Goal: Task Accomplishment & Management: Use online tool/utility

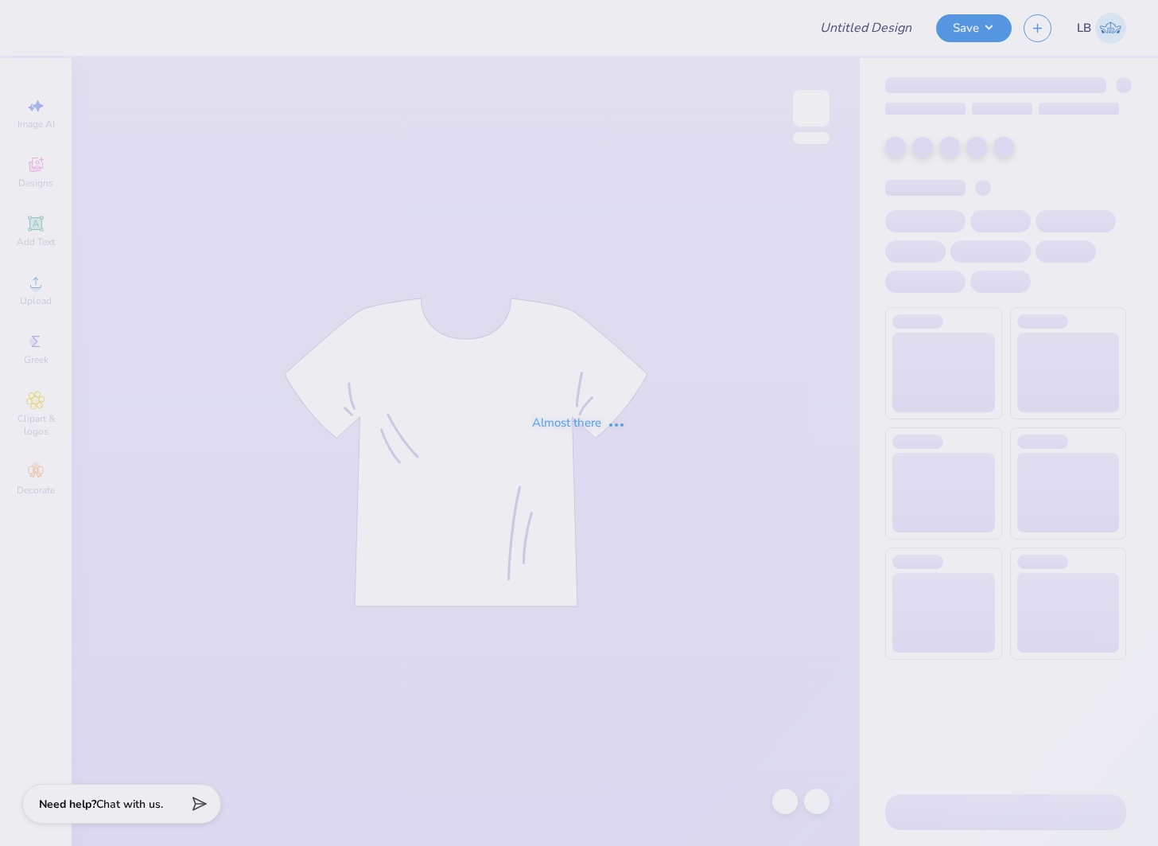
type input "Pi Phi Drop"
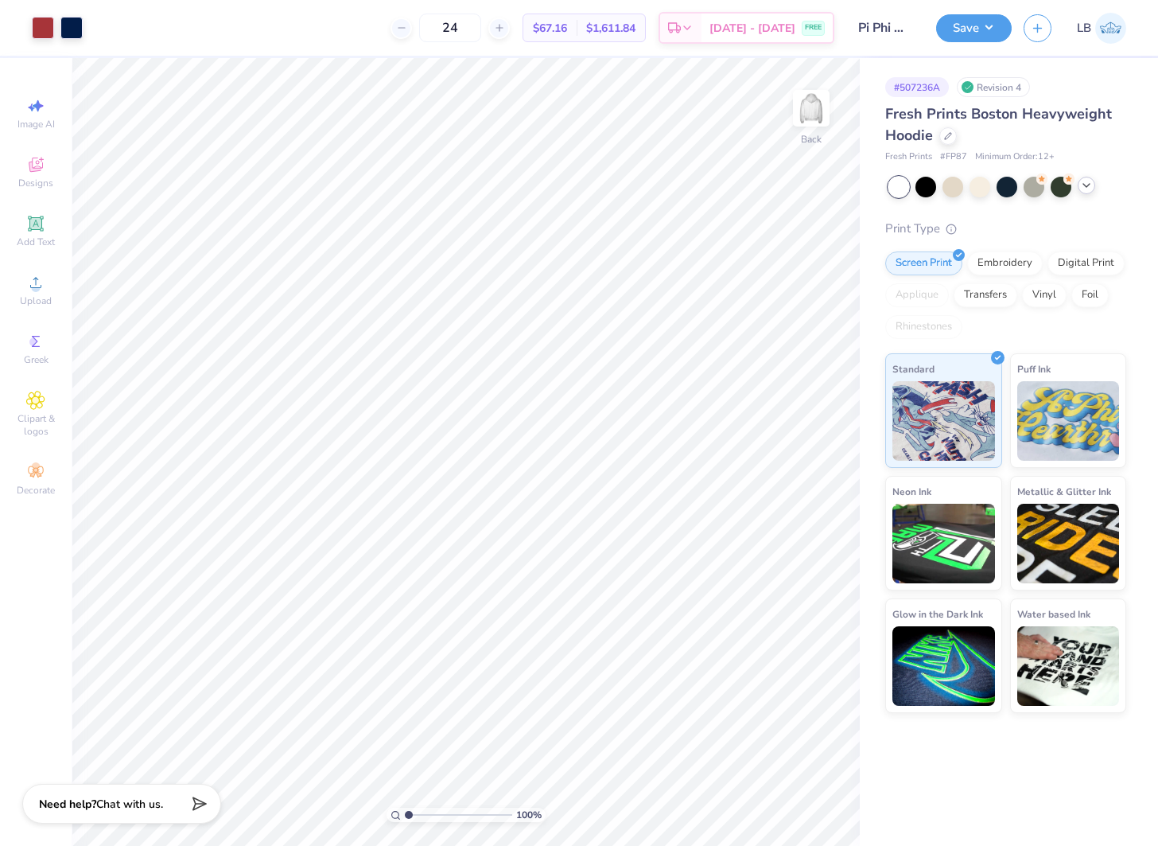
click at [1087, 186] on icon at bounding box center [1086, 185] width 13 height 13
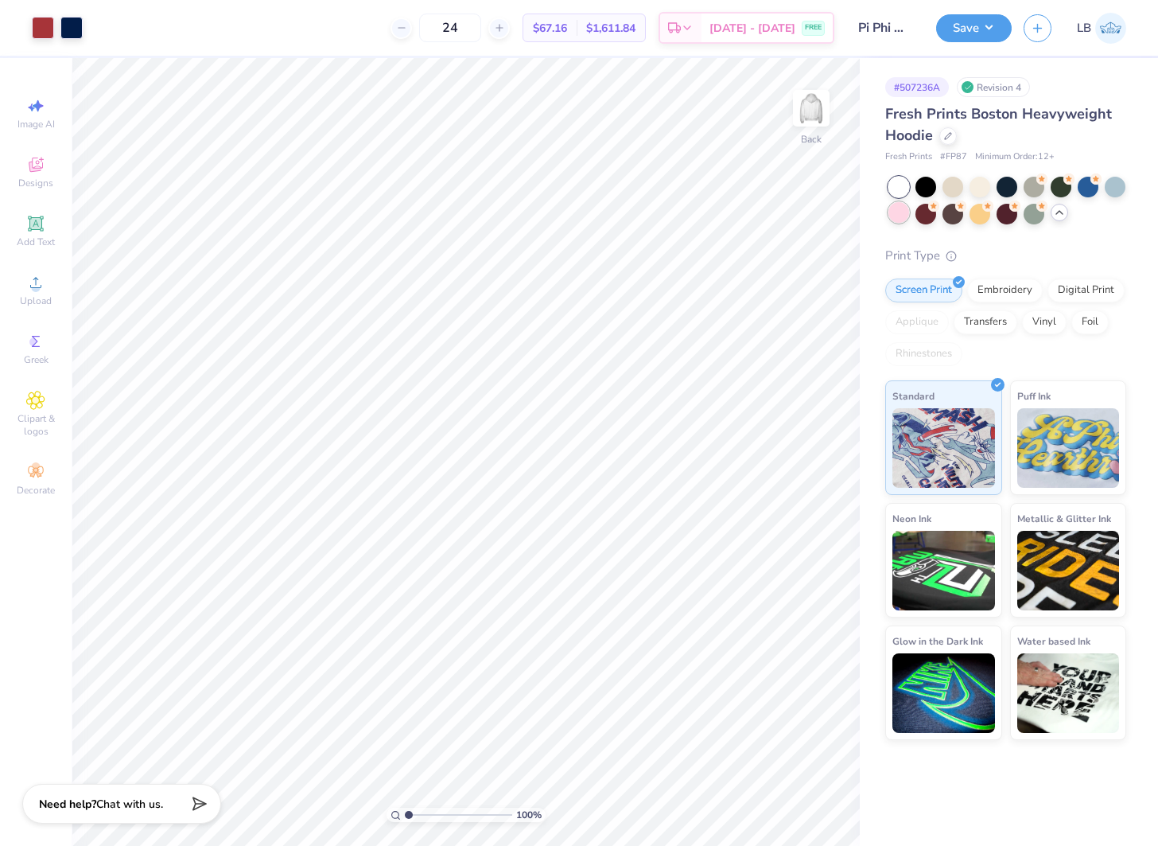
click at [894, 214] on div at bounding box center [899, 212] width 21 height 21
click at [67, 28] on div at bounding box center [71, 26] width 22 height 22
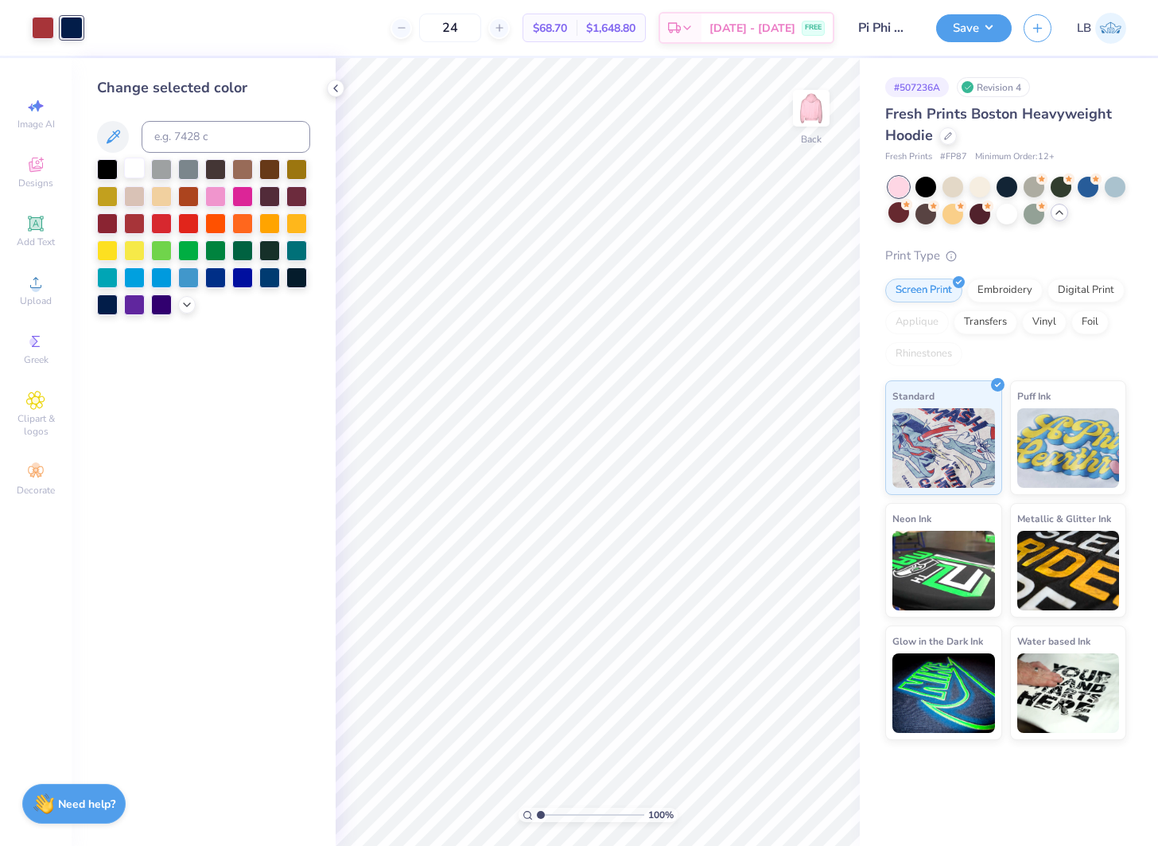
click at [134, 165] on div at bounding box center [134, 168] width 21 height 21
click at [339, 90] on icon at bounding box center [335, 88] width 13 height 13
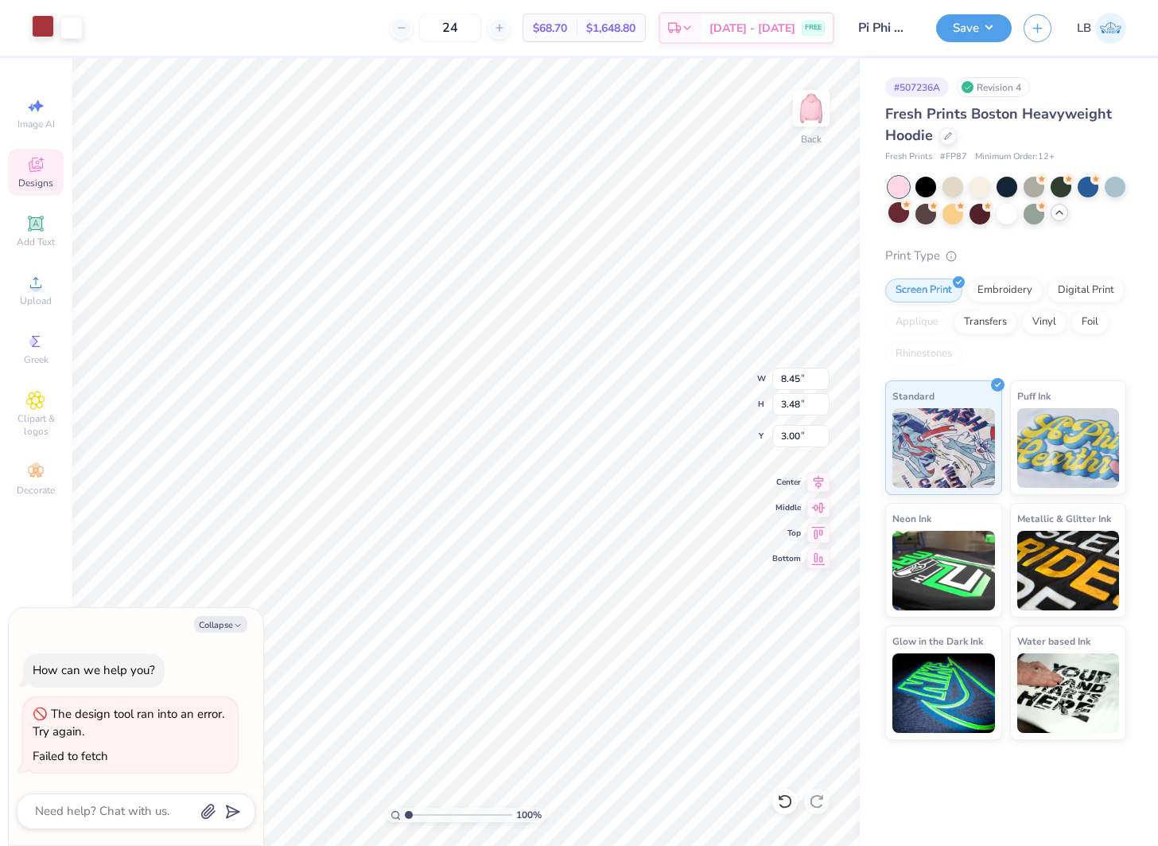
click at [47, 32] on div at bounding box center [43, 26] width 22 height 22
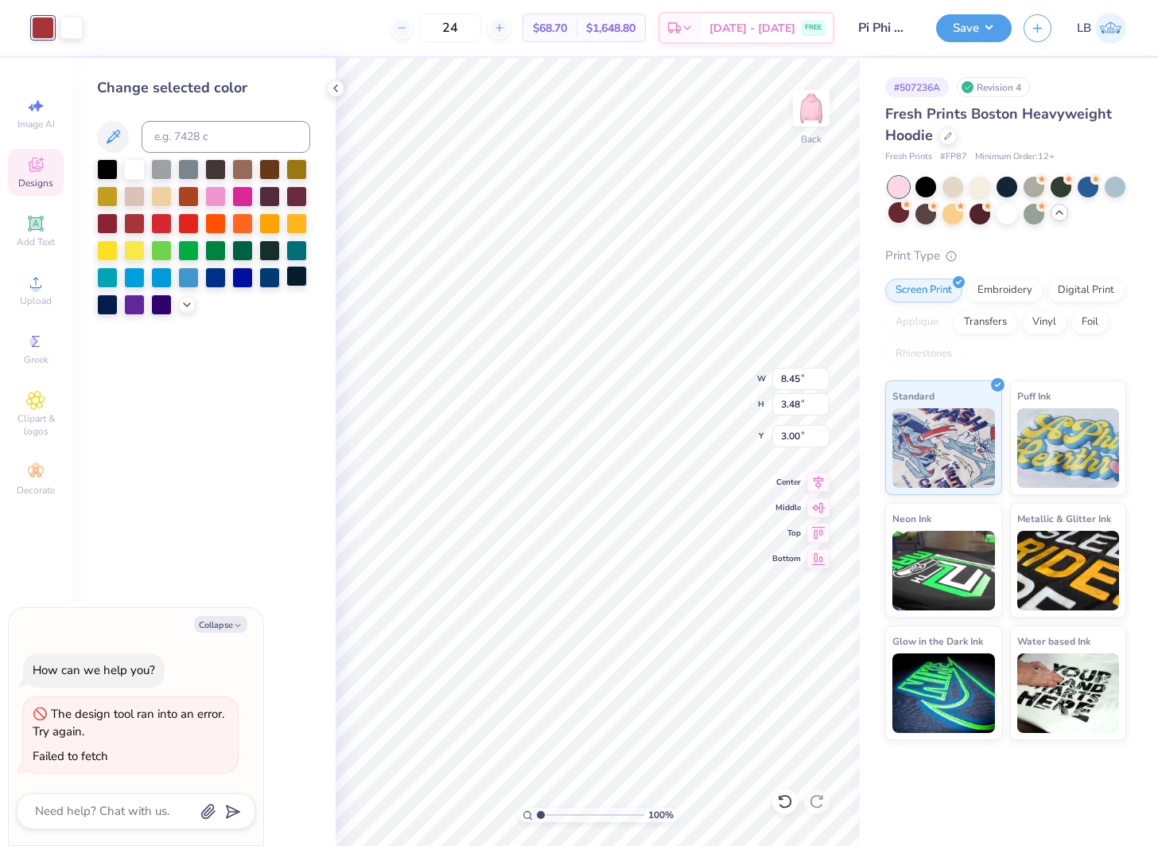
click at [299, 279] on div at bounding box center [296, 276] width 21 height 21
click at [133, 173] on div at bounding box center [134, 168] width 21 height 21
click at [790, 800] on icon at bounding box center [785, 801] width 14 height 14
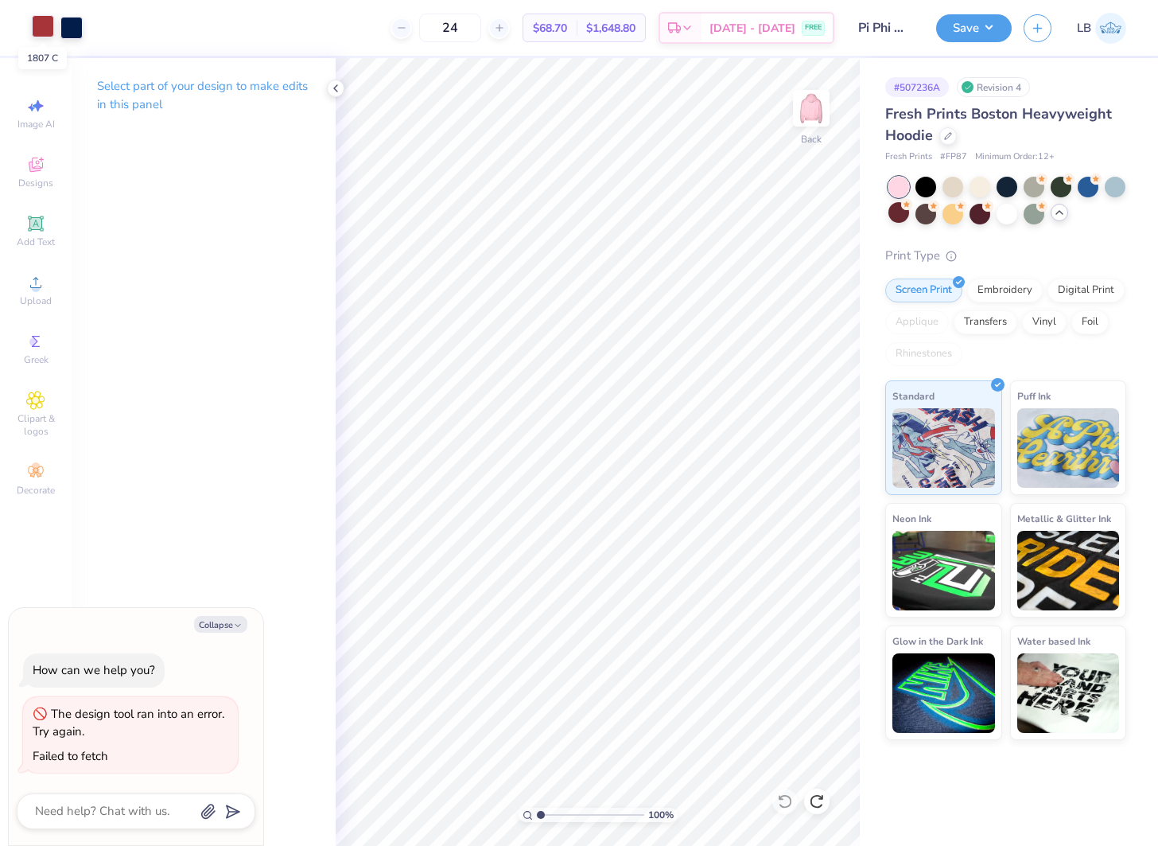
click at [40, 35] on div at bounding box center [43, 26] width 22 height 22
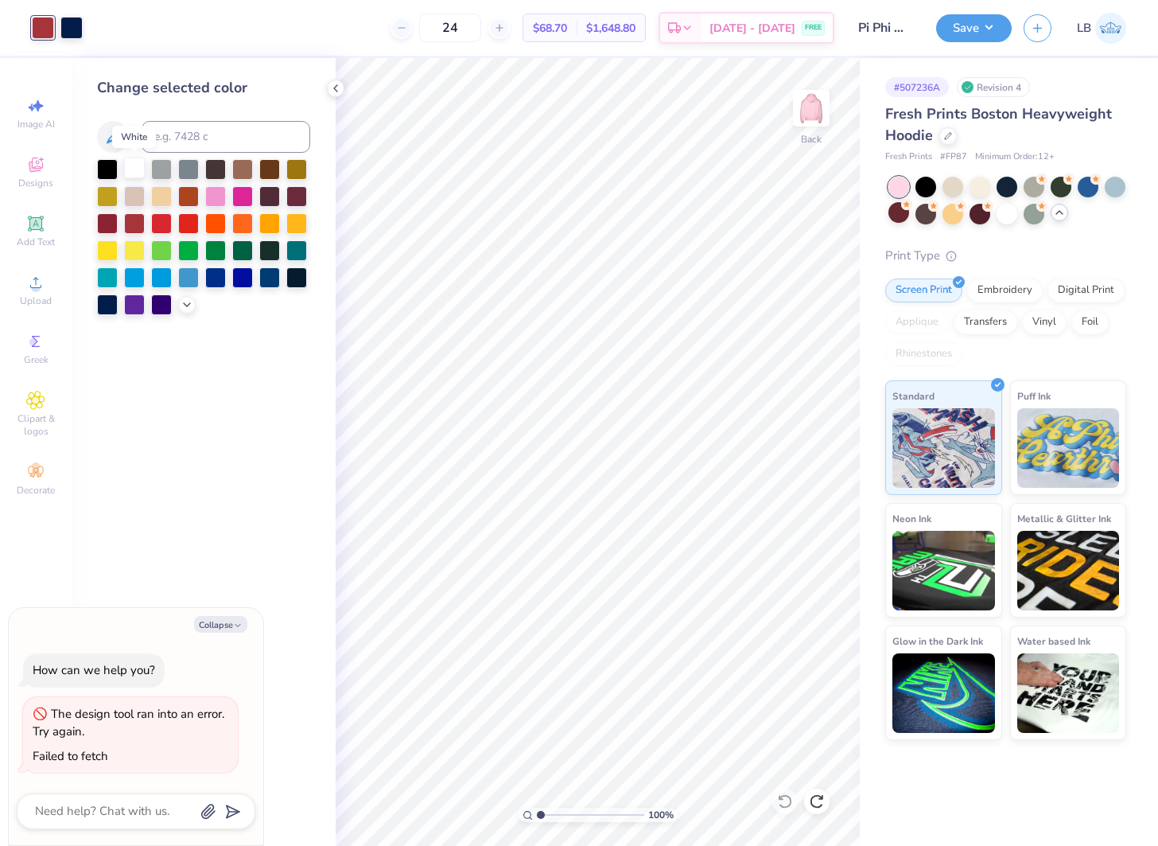
click at [134, 162] on div at bounding box center [134, 168] width 21 height 21
click at [73, 25] on div at bounding box center [71, 26] width 22 height 22
click at [185, 301] on icon at bounding box center [187, 303] width 13 height 13
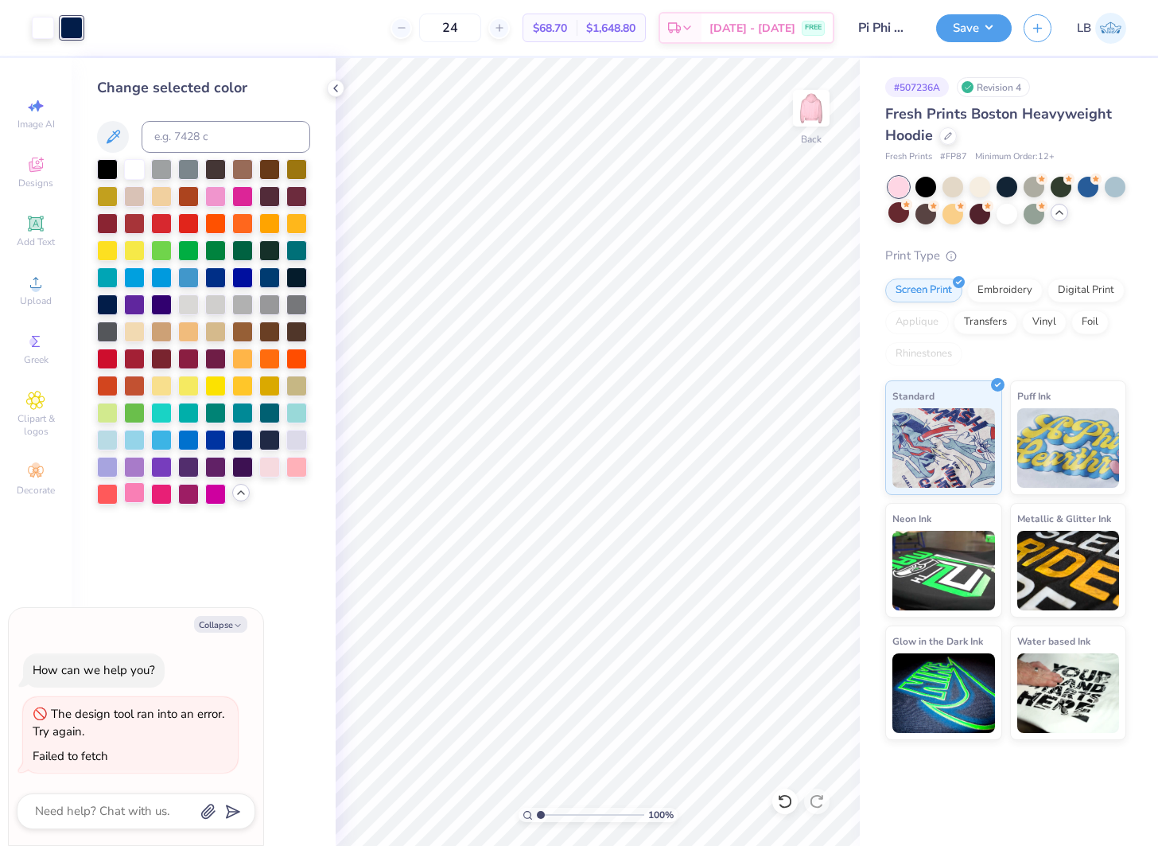
click at [135, 493] on div at bounding box center [134, 492] width 21 height 21
click at [239, 196] on div at bounding box center [242, 195] width 21 height 21
click at [41, 21] on div at bounding box center [43, 26] width 22 height 22
click at [127, 492] on div at bounding box center [134, 492] width 21 height 21
click at [77, 20] on div at bounding box center [71, 26] width 22 height 22
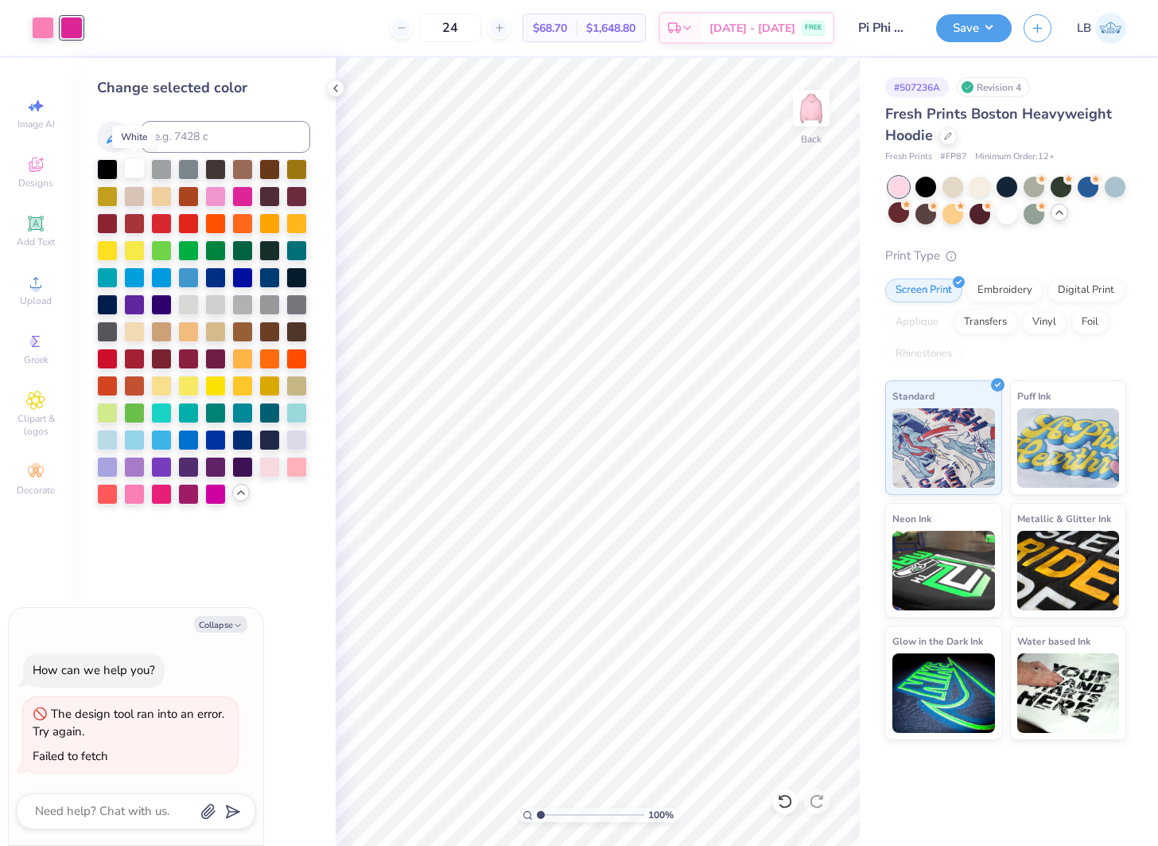
click at [138, 173] on div at bounding box center [134, 168] width 21 height 21
click at [1006, 185] on div at bounding box center [1007, 185] width 21 height 21
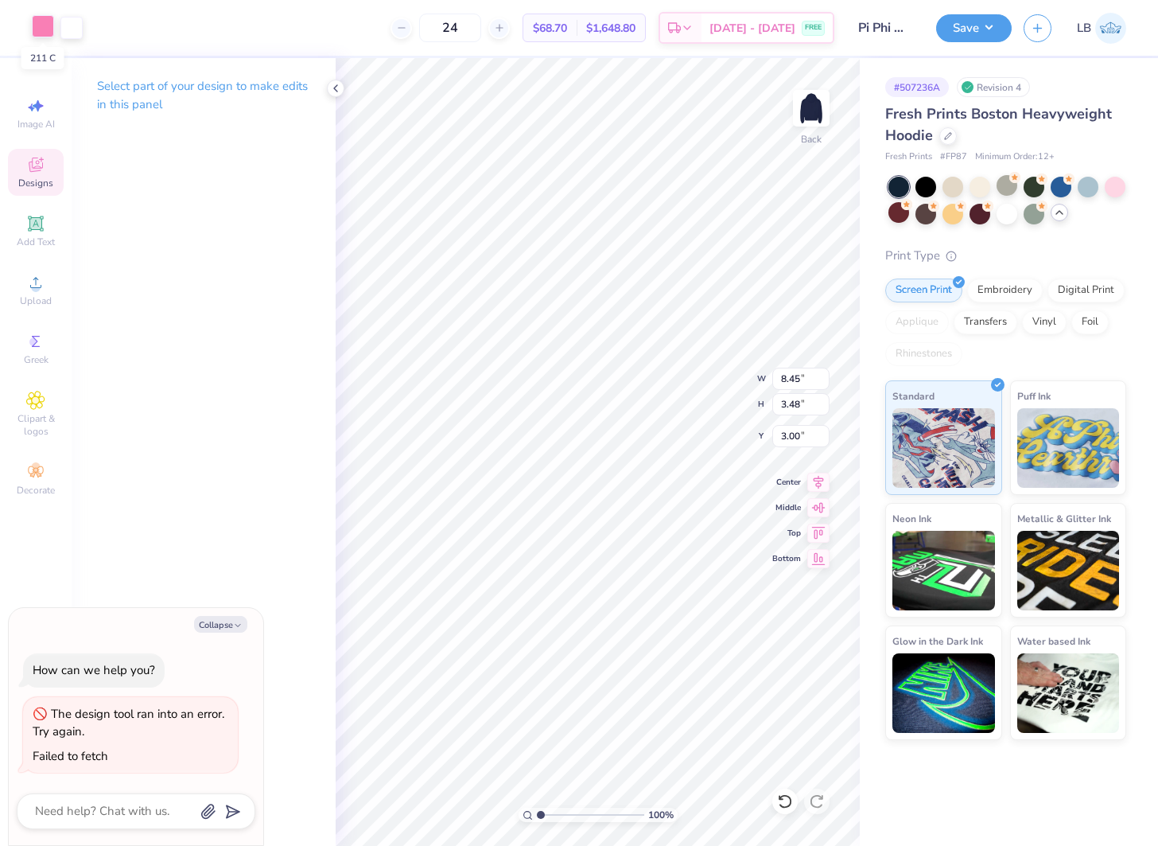
click at [45, 15] on div at bounding box center [43, 26] width 22 height 22
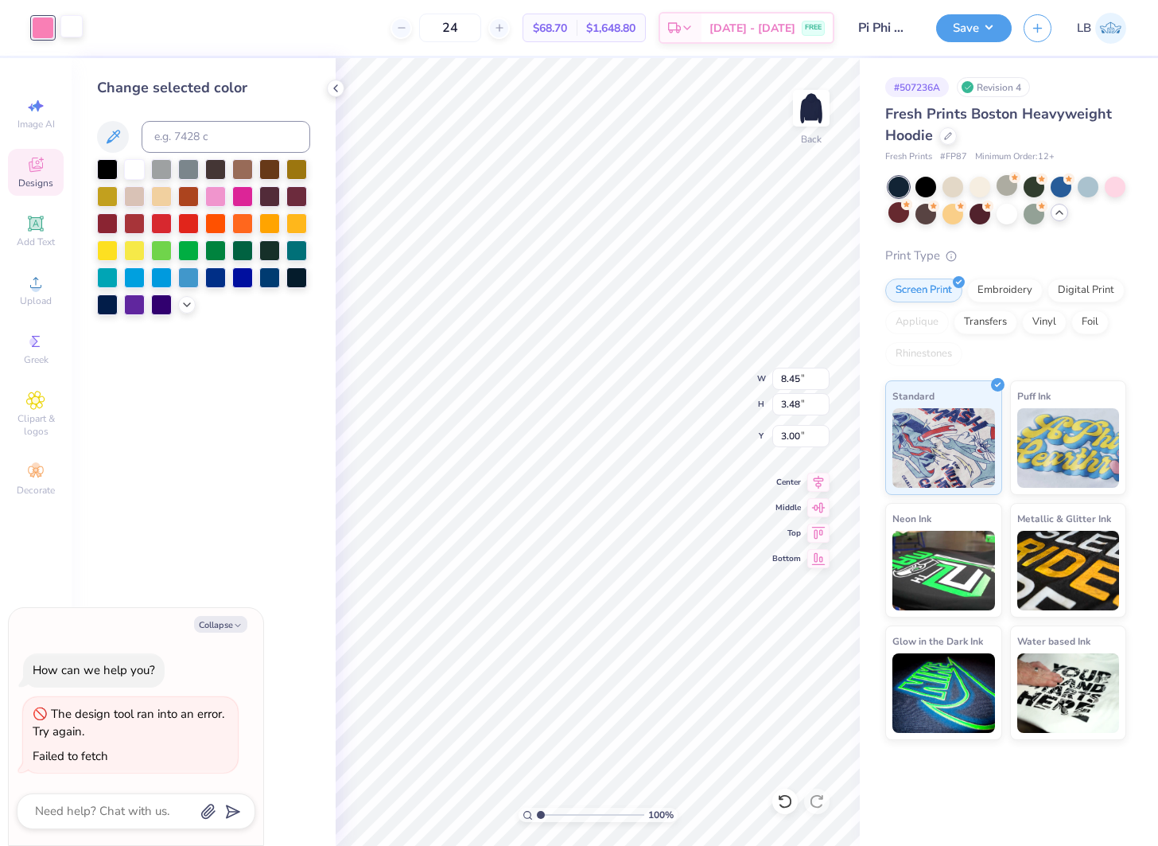
click at [80, 26] on div at bounding box center [71, 26] width 22 height 22
click at [187, 304] on polyline at bounding box center [187, 302] width 6 height 3
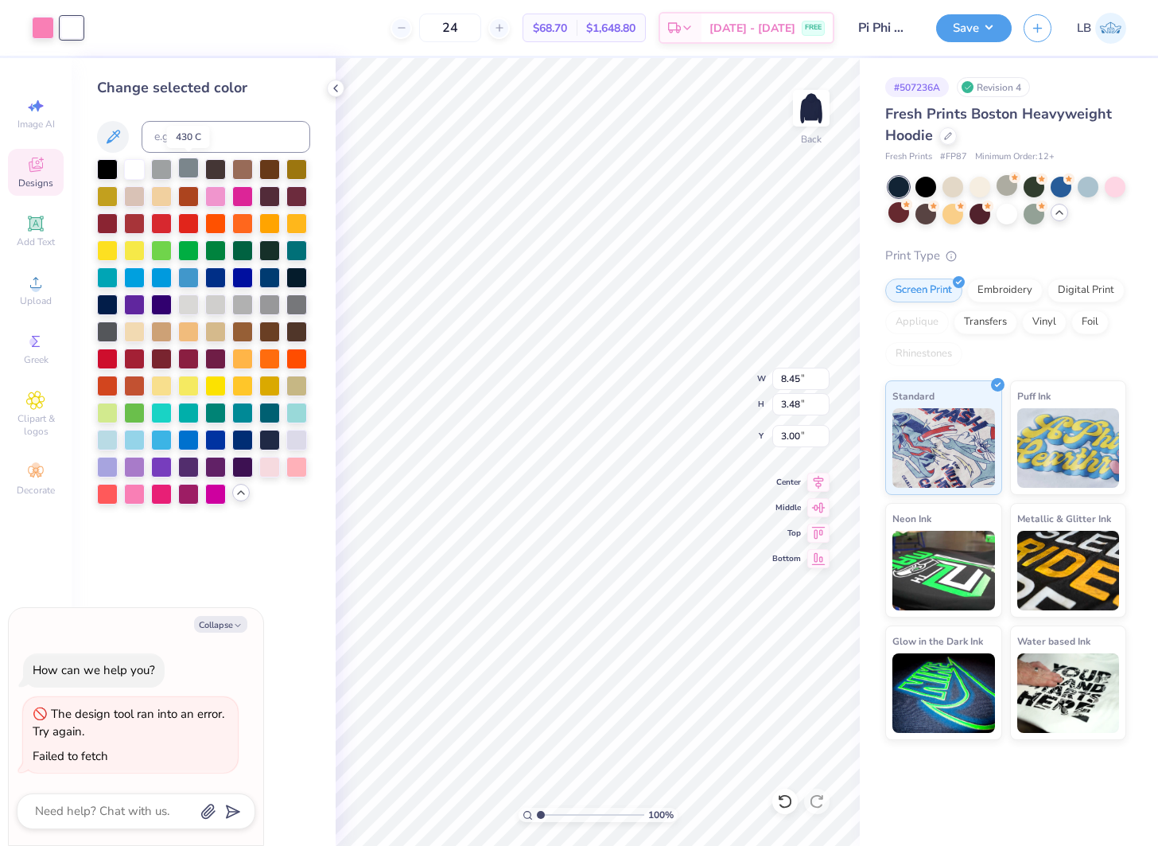
click at [183, 171] on div at bounding box center [188, 168] width 21 height 21
click at [157, 173] on div at bounding box center [161, 168] width 21 height 21
click at [44, 29] on div at bounding box center [43, 26] width 22 height 22
click at [137, 169] on div at bounding box center [134, 168] width 21 height 21
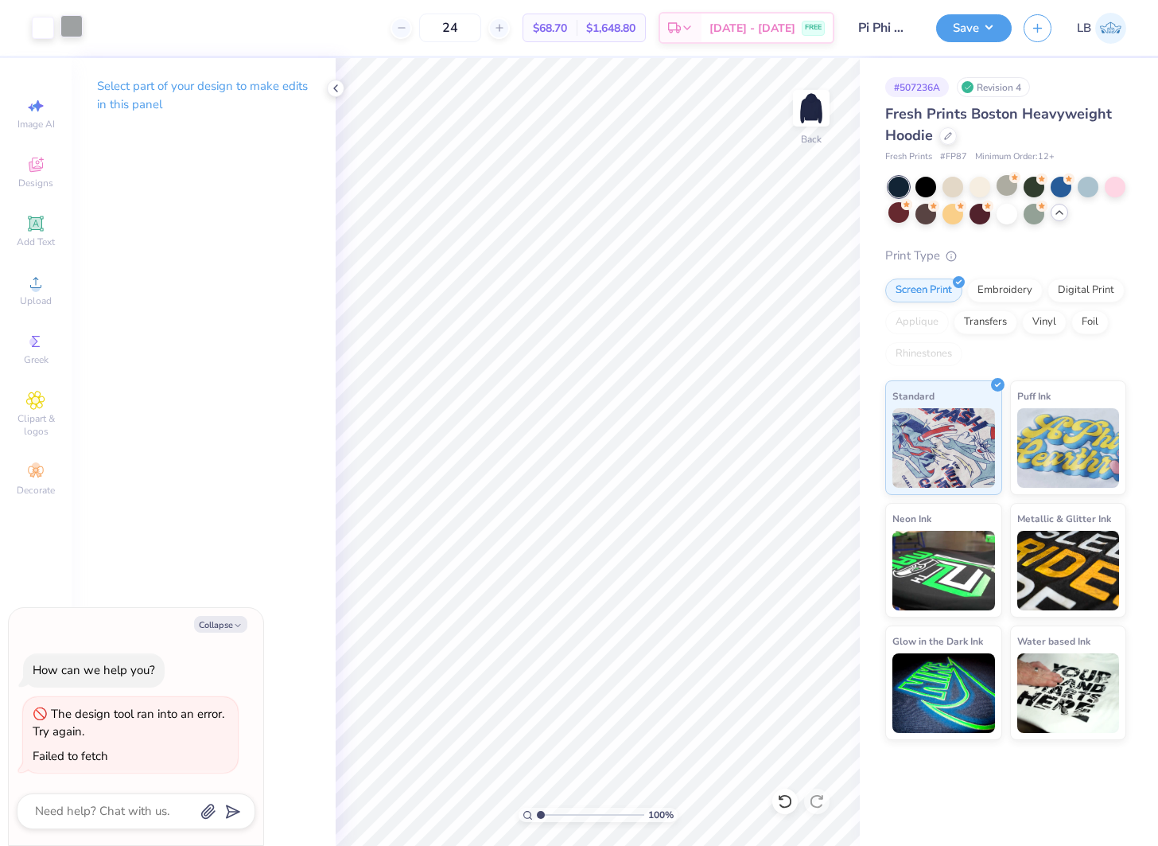
click at [76, 37] on div at bounding box center [71, 26] width 22 height 22
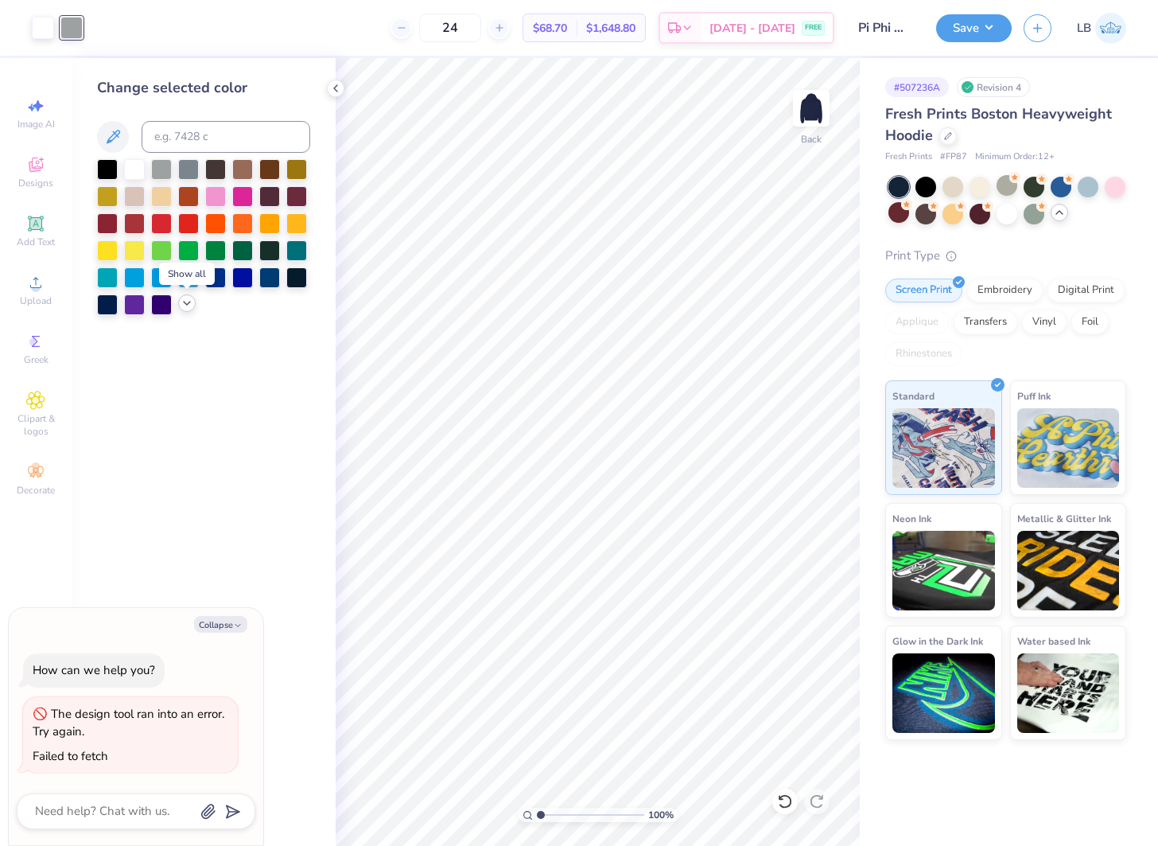
click at [186, 306] on icon at bounding box center [187, 303] width 13 height 13
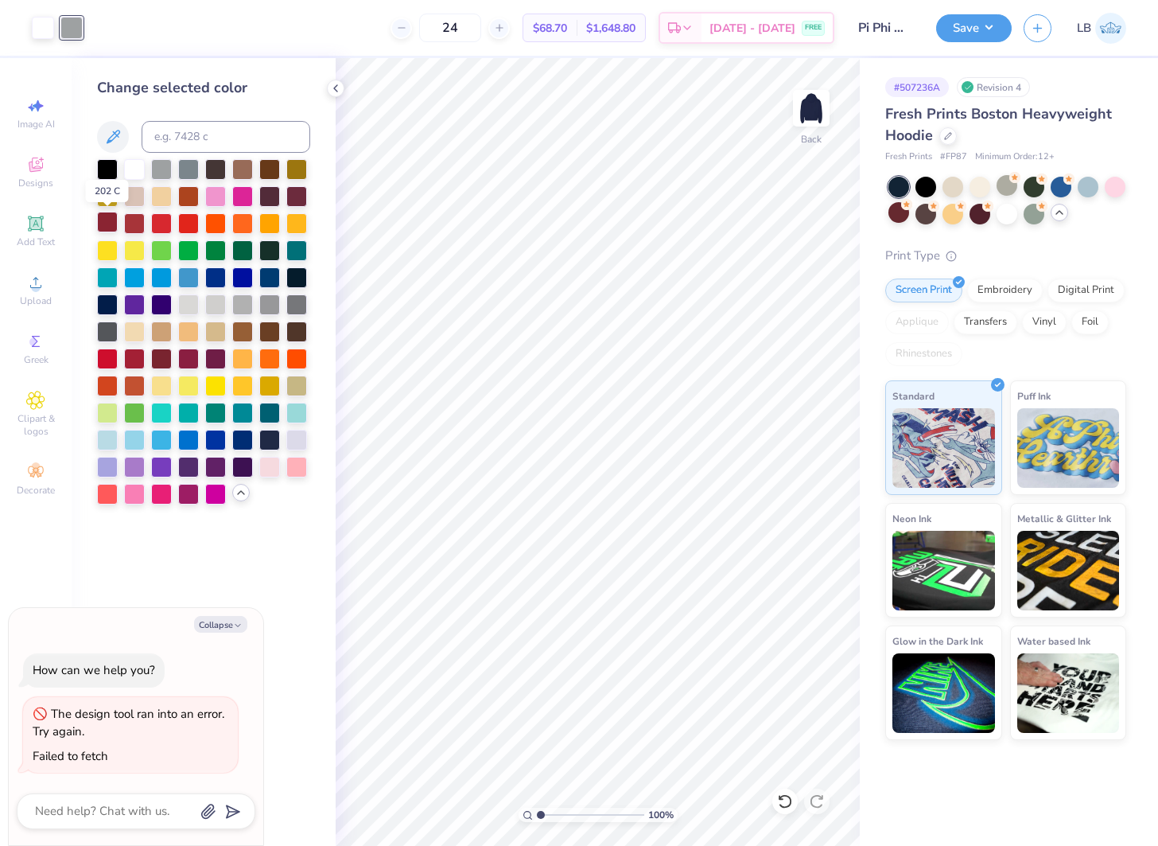
click at [106, 222] on div at bounding box center [107, 222] width 21 height 21
click at [126, 221] on div at bounding box center [134, 222] width 21 height 21
click at [106, 221] on div at bounding box center [107, 222] width 21 height 21
click at [99, 441] on div at bounding box center [107, 438] width 21 height 21
type textarea "x"
